Goal: Navigation & Orientation: Find specific page/section

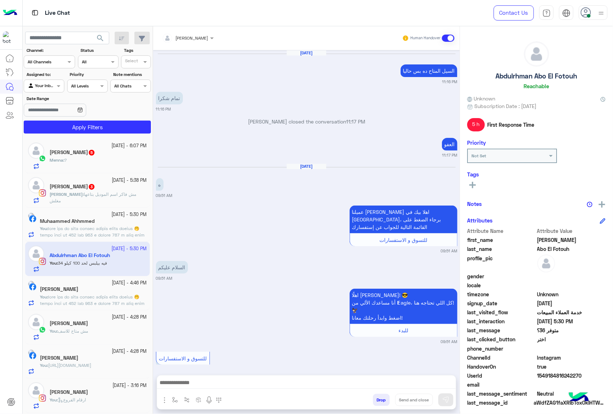
scroll to position [952, 0]
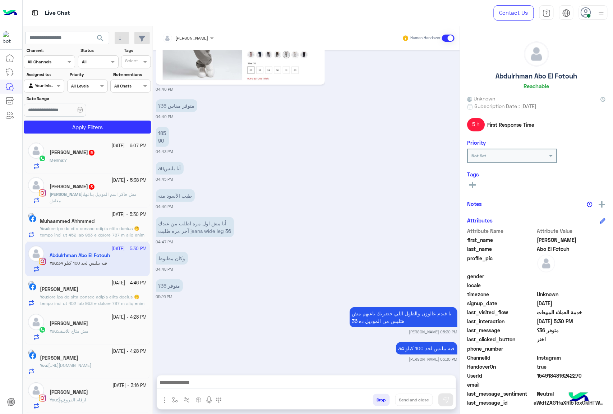
click at [380, 400] on button "Drop" at bounding box center [381, 399] width 17 height 12
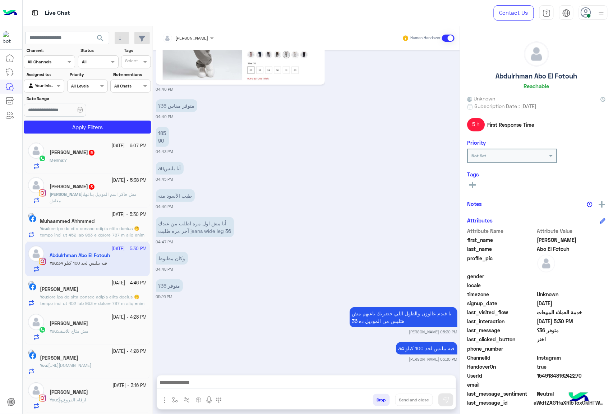
click at [380, 400] on button "Drop" at bounding box center [381, 399] width 17 height 12
click at [380, 400] on div "[PERSON_NAME] Human Handover [DATE] السيل المتاح ده بس حاليا 11:16 PM تمام شكرا…" at bounding box center [306, 221] width 307 height 390
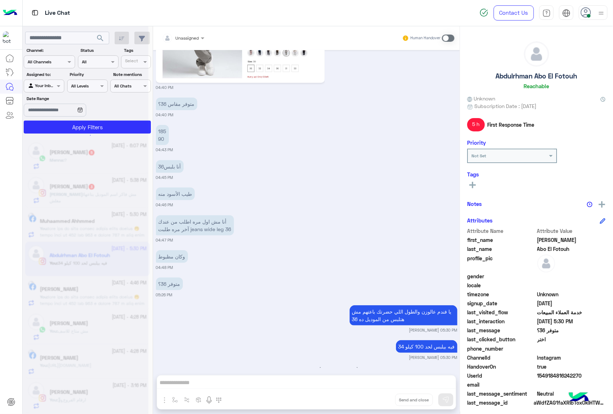
scroll to position [1007, 0]
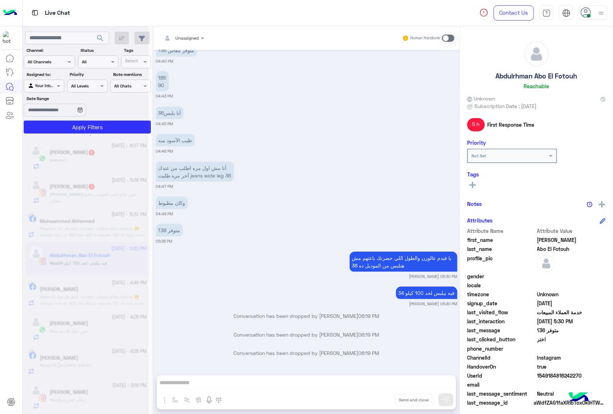
click at [380, 400] on div "Unassigned Human Handover [DATE] السيل المتاح ده بس حاليا 11:16 PM تمام شكرا 11…" at bounding box center [306, 221] width 307 height 390
click at [0, 0] on button "Drop" at bounding box center [0, 0] width 0 height 0
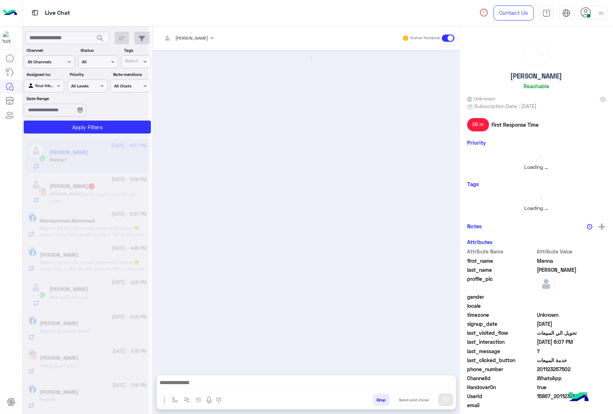
click at [380, 400] on button "Drop" at bounding box center [381, 399] width 17 height 12
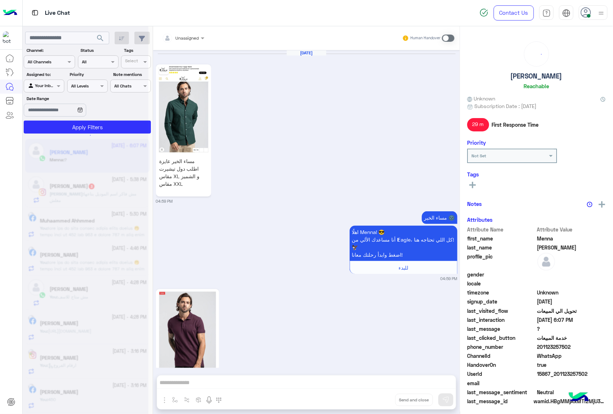
scroll to position [1235, 0]
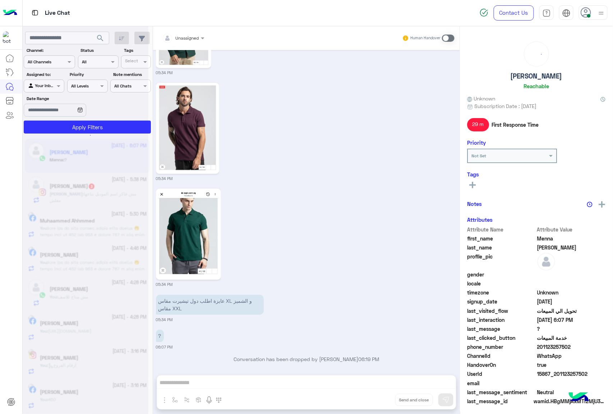
click at [380, 400] on div "Unassigned Human Handover [DATE] مساء الخير عايزة اطلب دول تيشيرت مقاس XL و الش…" at bounding box center [306, 221] width 307 height 390
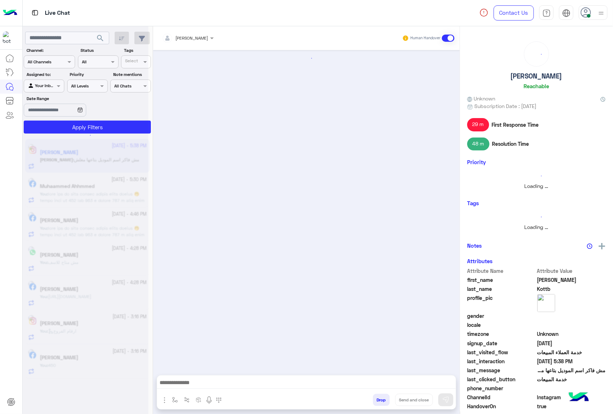
click at [380, 400] on button "Drop" at bounding box center [381, 399] width 17 height 12
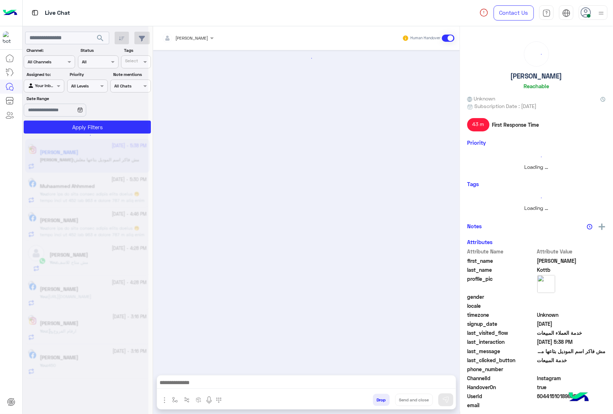
click at [380, 400] on div "[PERSON_NAME] Human Handover enter flow name scenario_149067 scenario_149066 sc…" at bounding box center [306, 221] width 307 height 390
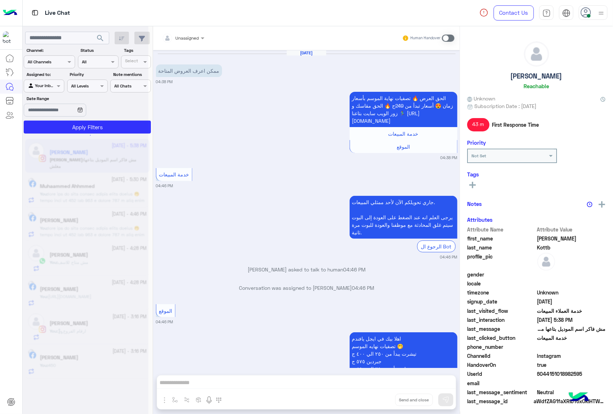
scroll to position [178, 0]
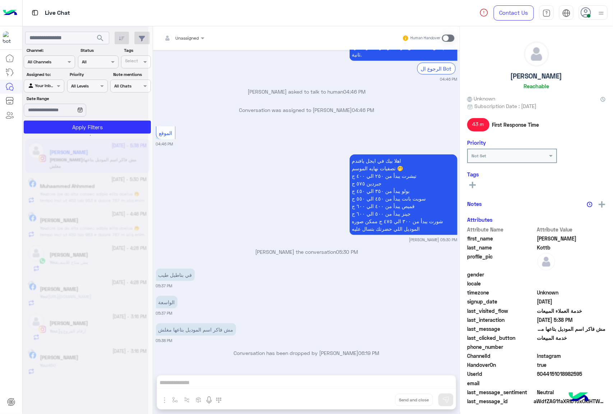
click at [380, 400] on div "Unassigned Human Handover [DATE] ممكن اعرف العروض المتاحة 04:38 PM الحق العرض 🔥…" at bounding box center [306, 221] width 307 height 390
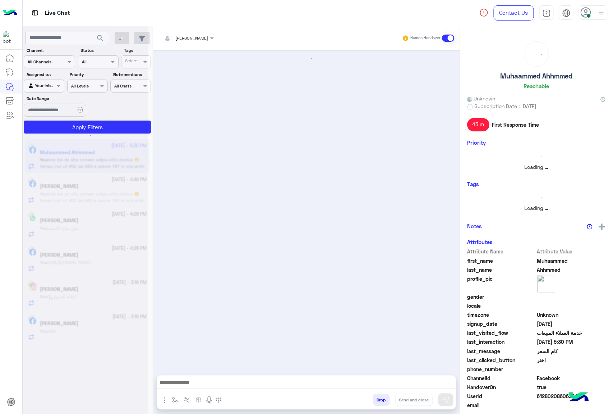
click at [380, 400] on button "Drop" at bounding box center [381, 399] width 17 height 12
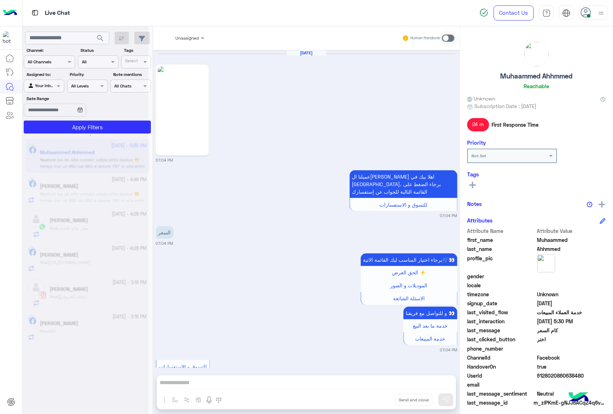
click at [380, 400] on div "Unassigned Human Handover [DATE] 07:04 PM عميلنا ال[PERSON_NAME] اهلا بيك في إي…" at bounding box center [306, 221] width 307 height 390
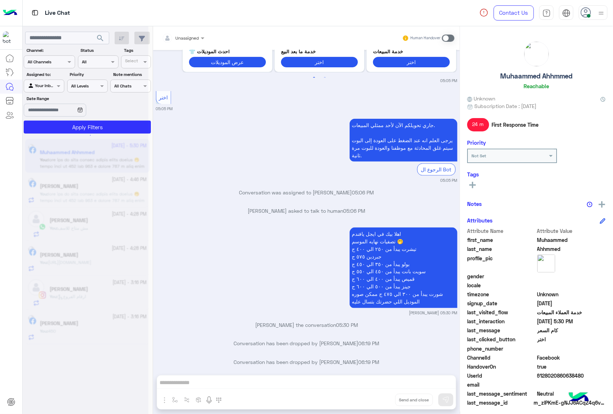
click at [380, 400] on div "Unassigned Human Handover [DATE] 07:04 PM عميلنا ال[PERSON_NAME] اهلا بيك في إي…" at bounding box center [306, 221] width 307 height 390
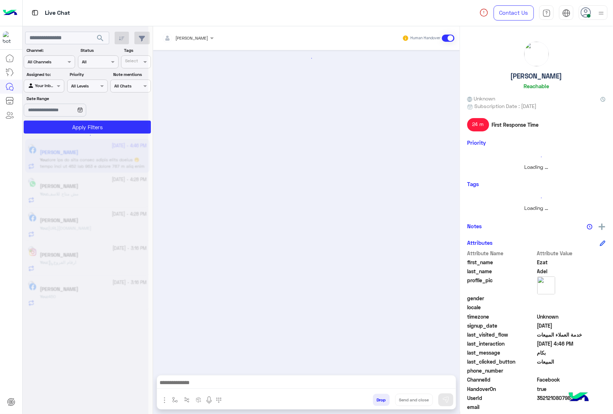
click at [380, 400] on button "Drop" at bounding box center [381, 399] width 17 height 12
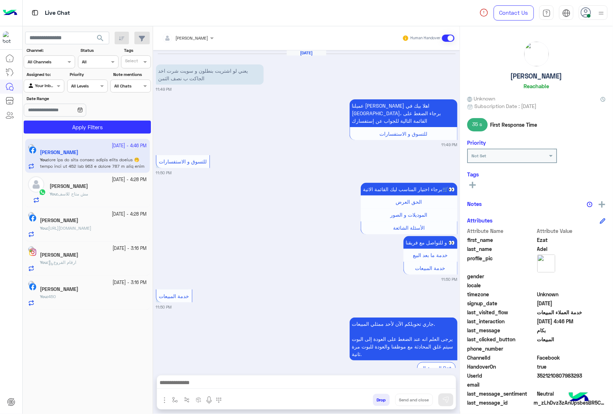
click at [380, 400] on button "Drop" at bounding box center [381, 399] width 17 height 12
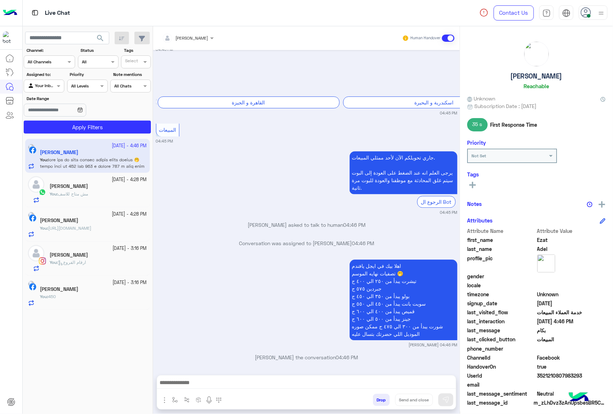
click at [380, 400] on button "Drop" at bounding box center [381, 399] width 17 height 12
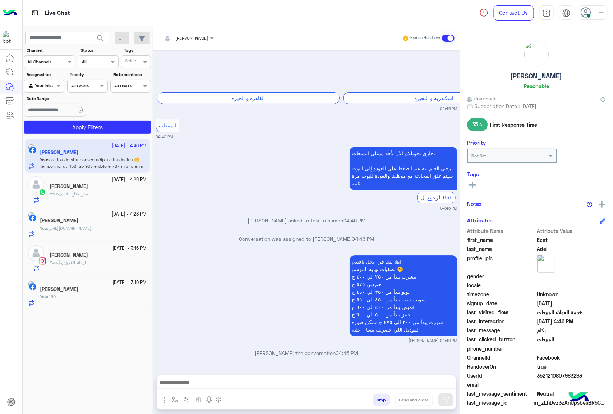
click at [380, 400] on div "[PERSON_NAME] Human Handover [DATE] يعني لو اشتريت بنطلون و سويت شرت اخد الجاكت…" at bounding box center [306, 221] width 307 height 390
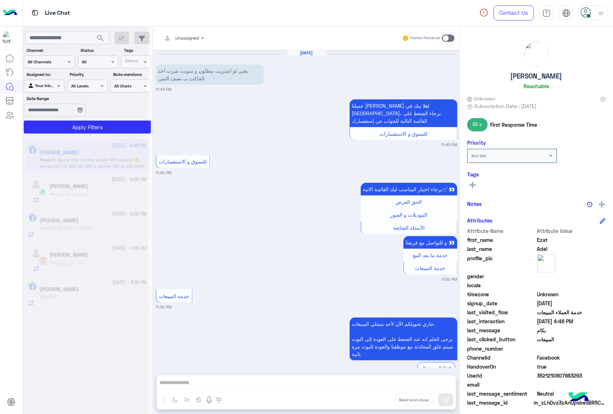
click at [0, 0] on button "Drop" at bounding box center [0, 0] width 0 height 0
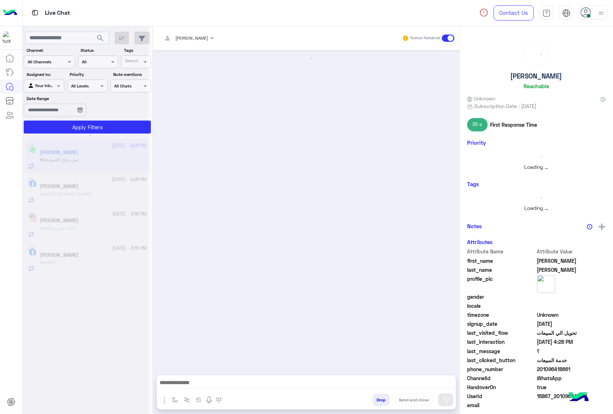
click at [380, 400] on button "Drop" at bounding box center [381, 399] width 17 height 12
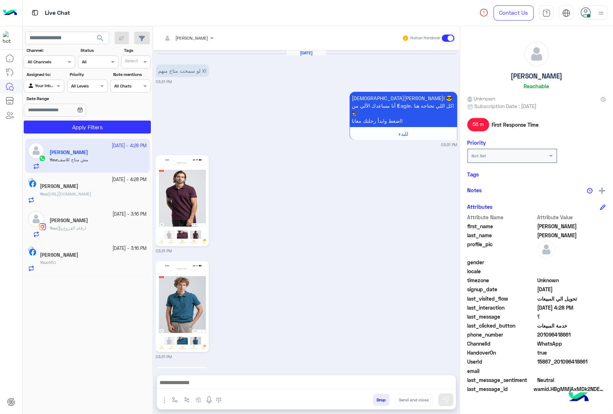
click at [380, 400] on button "Drop" at bounding box center [381, 399] width 17 height 12
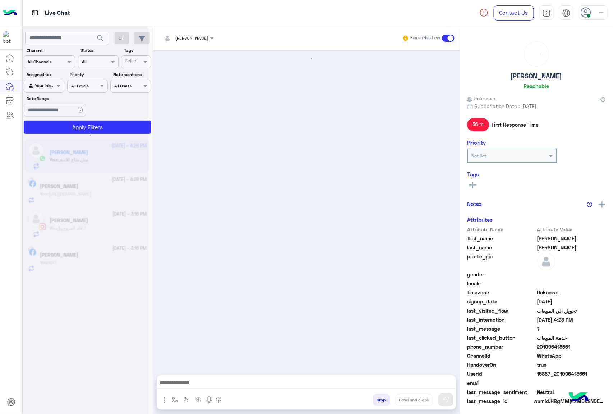
click at [380, 400] on div "[PERSON_NAME] Human Handover enter flow name scenario_149067 scenario_149066 sc…" at bounding box center [306, 221] width 307 height 390
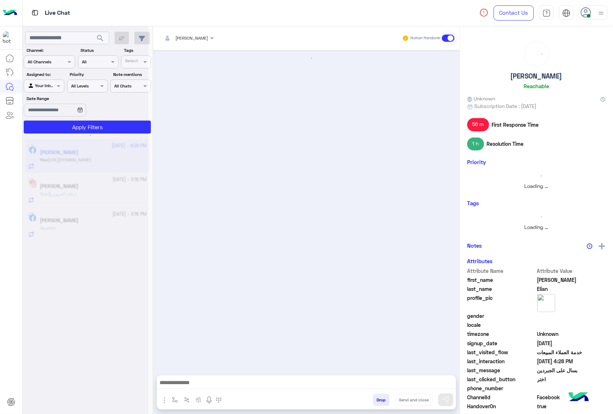
click at [380, 400] on button "Drop" at bounding box center [381, 399] width 17 height 12
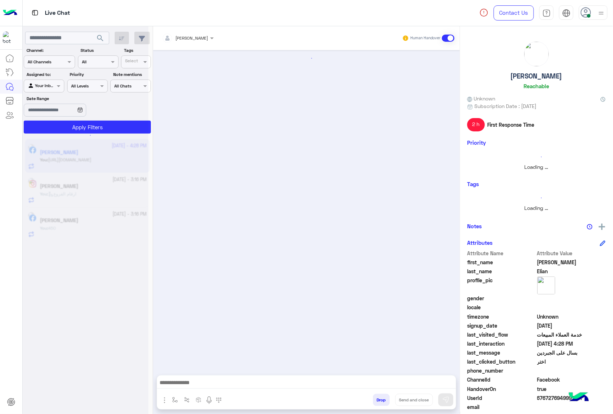
click at [380, 400] on button "Drop" at bounding box center [381, 399] width 17 height 12
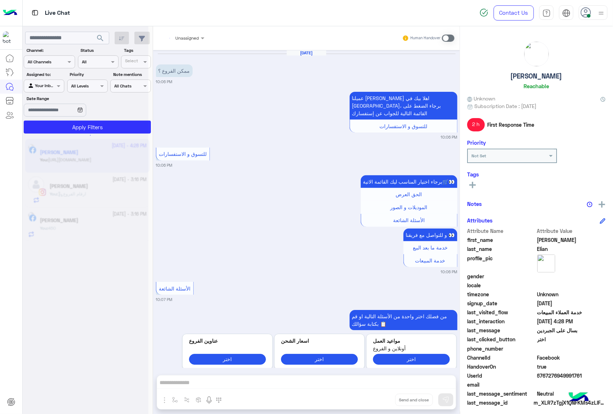
scroll to position [1322, 0]
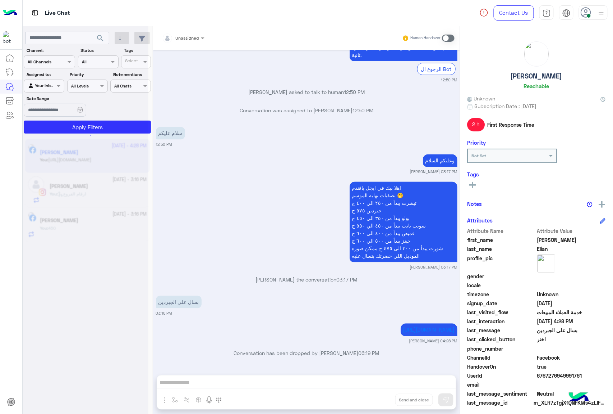
click at [380, 400] on div "Unassigned Human Handover [DATE] ممكن الفروع ؟ 10:06 PM عميلنا [PERSON_NAME] اه…" at bounding box center [306, 221] width 307 height 390
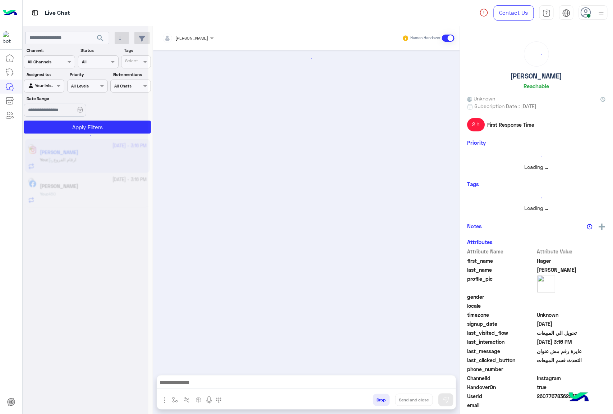
click at [380, 400] on button "Drop" at bounding box center [381, 399] width 17 height 12
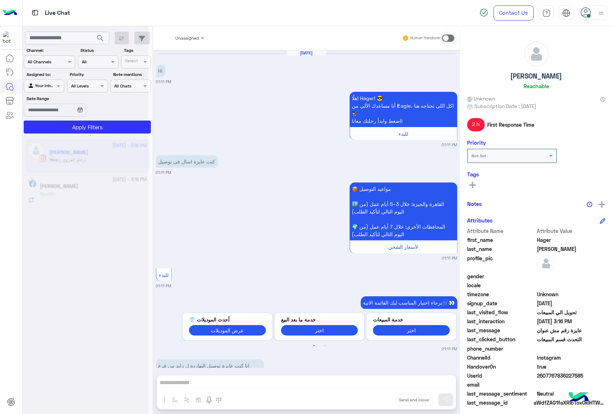
scroll to position [911, 0]
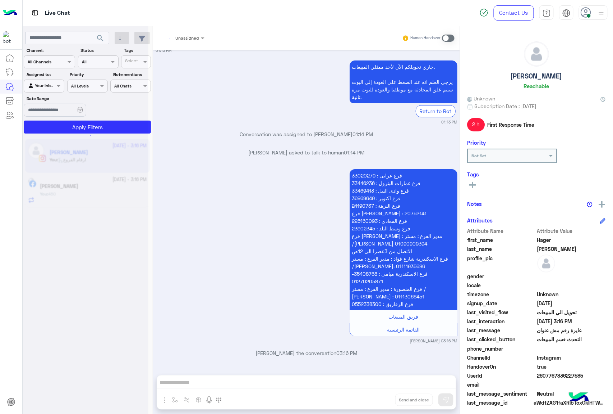
click at [380, 400] on div "Unassigned Human Handover [DATE] Hi 01:11 PM اهلًا Hager! 😎 أنا مساعدك الألي من…" at bounding box center [306, 221] width 307 height 390
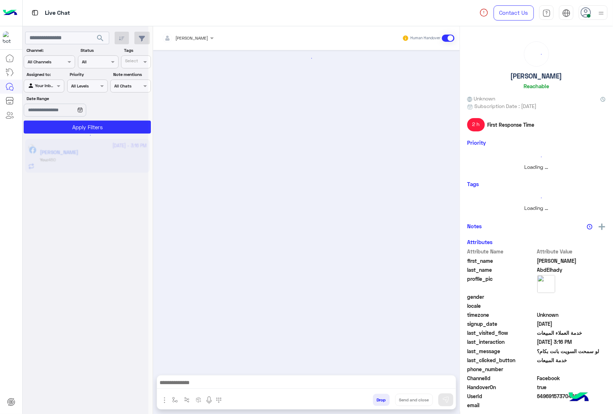
click at [380, 400] on div "[PERSON_NAME] Human Handover enter flow name scenario_149067 scenario_149066 sc…" at bounding box center [306, 221] width 307 height 390
click at [380, 400] on button "Drop" at bounding box center [381, 399] width 17 height 12
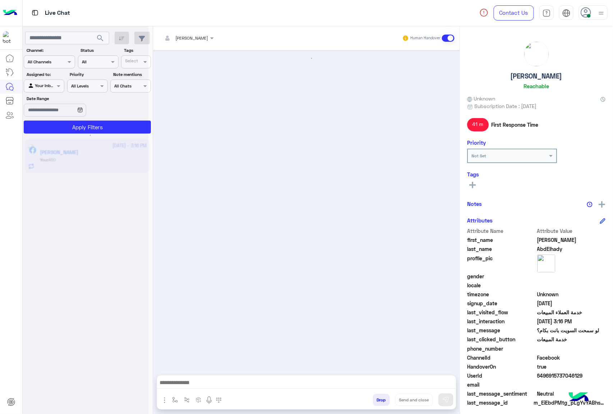
click at [380, 400] on div "[PERSON_NAME] Human Handover enter flow name scenario_149067 scenario_149066 sc…" at bounding box center [306, 221] width 307 height 390
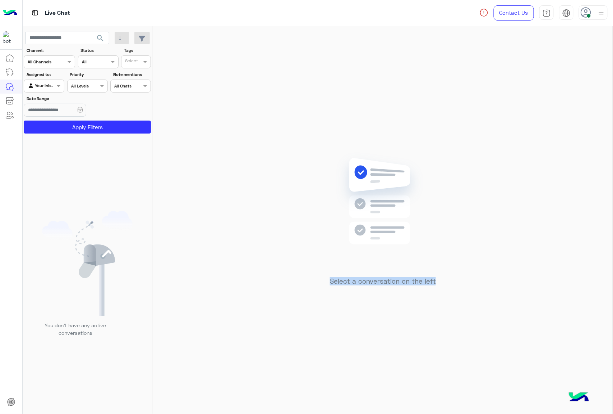
click at [380, 400] on div "Select a conversation on the left" at bounding box center [383, 221] width 460 height 390
click at [588, 13] on icon at bounding box center [586, 12] width 11 height 11
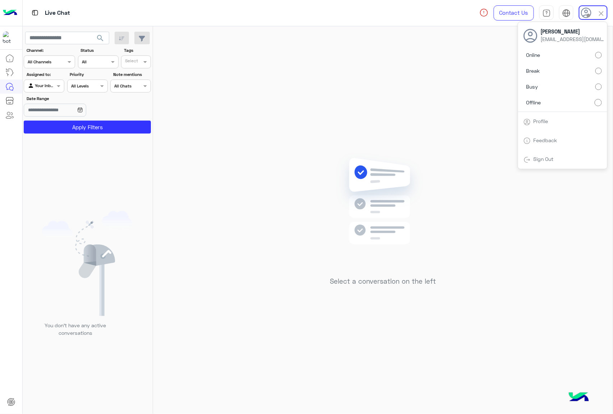
click at [388, 100] on div "Select a conversation on the left" at bounding box center [383, 221] width 460 height 390
